Goal: Information Seeking & Learning: Learn about a topic

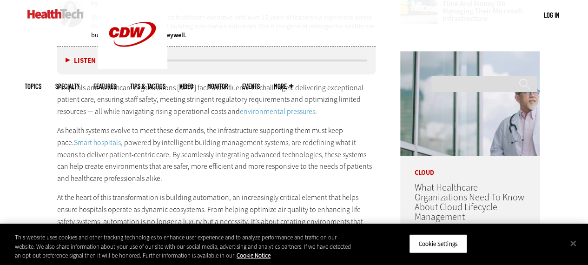
scroll to position [462, 0]
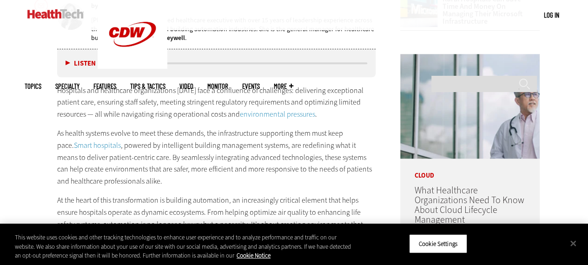
click at [67, 62] on button "Listen" at bounding box center [81, 63] width 30 height 7
click at [71, 61] on button "Pause" at bounding box center [80, 63] width 29 height 7
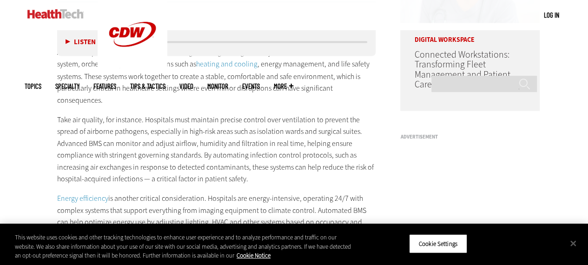
scroll to position [835, 0]
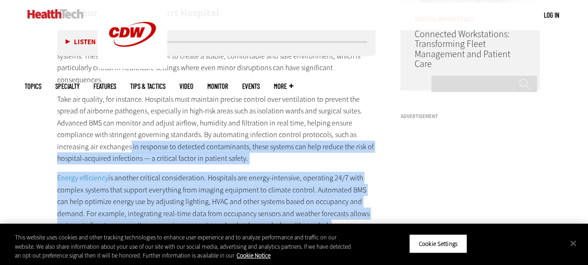
drag, startPoint x: 130, startPoint y: 123, endPoint x: 239, endPoint y: 212, distance: 140.5
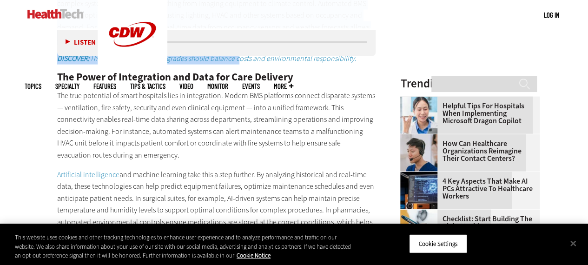
scroll to position [974, 0]
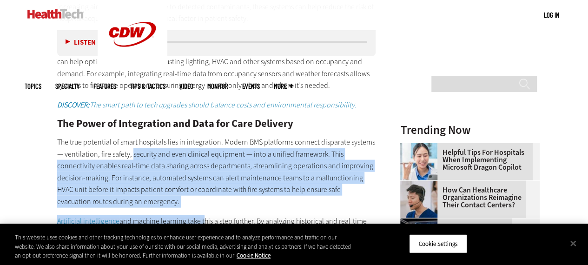
drag, startPoint x: 133, startPoint y: 125, endPoint x: 200, endPoint y: 199, distance: 100.1
click at [200, 199] on div "The Foundation of a Smart Hospital A smart hospital begins with a smart buildin…" at bounding box center [216, 208] width 319 height 719
click at [189, 180] on p "The true potential of smart hospitals lies in integration. Modern BMS platforms…" at bounding box center [216, 172] width 319 height 72
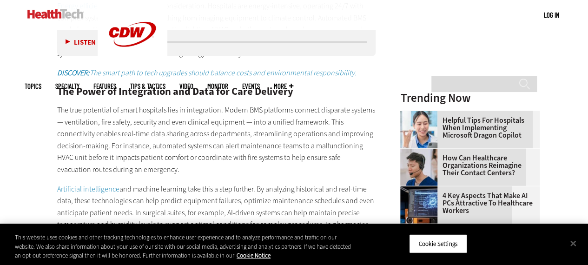
scroll to position [1021, 0]
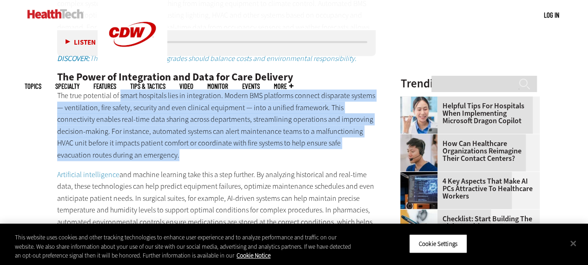
drag, startPoint x: 119, startPoint y: 71, endPoint x: 181, endPoint y: 129, distance: 84.6
click at [181, 129] on p "The true potential of smart hospitals lies in integration. Modern BMS platforms…" at bounding box center [216, 126] width 319 height 72
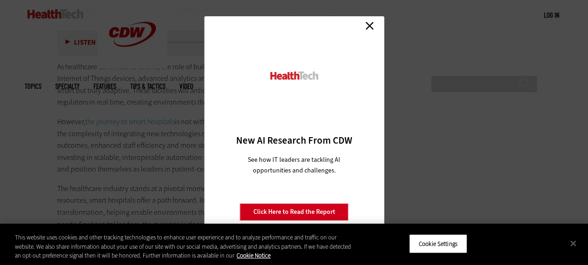
scroll to position [1346, 0]
click at [368, 26] on link "Close" at bounding box center [370, 26] width 14 height 14
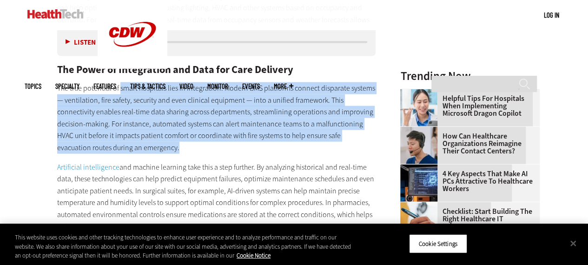
scroll to position [1021, 0]
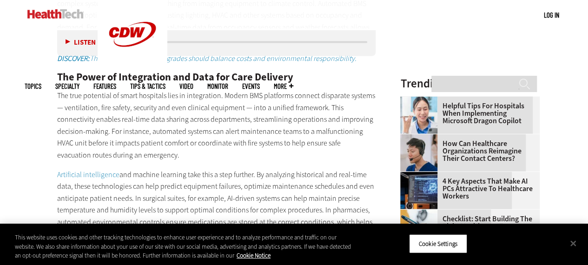
click at [63, 41] on div "Listen Pause 05:19" at bounding box center [216, 42] width 319 height 28
click at [67, 41] on button "Listen" at bounding box center [81, 42] width 30 height 7
click at [261, 110] on p "The true potential of smart hospitals lies in integration. Modern BMS platforms…" at bounding box center [216, 126] width 319 height 72
click at [66, 39] on button "Pause" at bounding box center [80, 42] width 29 height 7
